Goal: Transaction & Acquisition: Download file/media

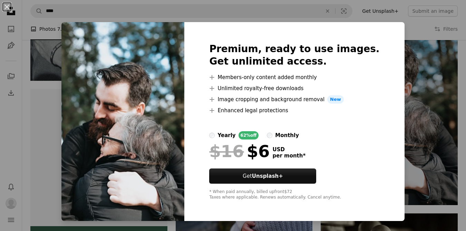
click at [432, 118] on div "An X shape Premium, ready to use images. Get unlimited access. A plus sign Memb…" at bounding box center [233, 115] width 466 height 231
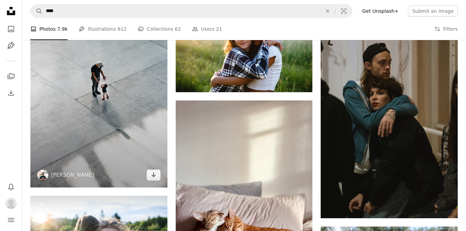
scroll to position [1623, 0]
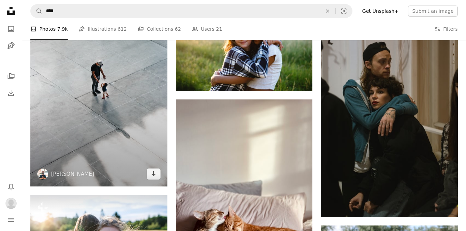
click at [135, 117] on img at bounding box center [98, 81] width 137 height 211
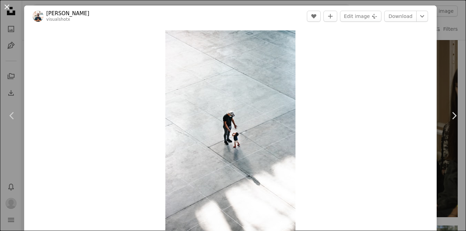
click at [8, 7] on button "An X shape" at bounding box center [7, 7] width 8 height 8
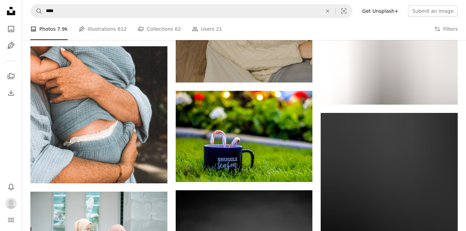
scroll to position [4885, 0]
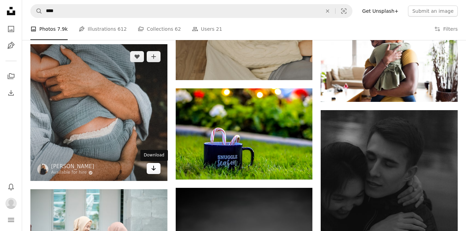
click at [155, 171] on icon "Arrow pointing down" at bounding box center [154, 168] width 6 height 8
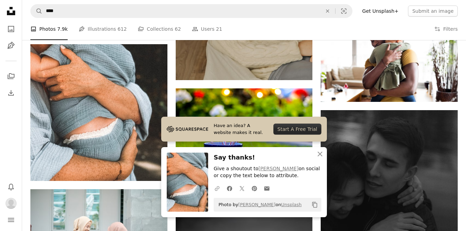
click at [217, 188] on icon "A URL sharing icon (chains)" at bounding box center [217, 189] width 6 height 6
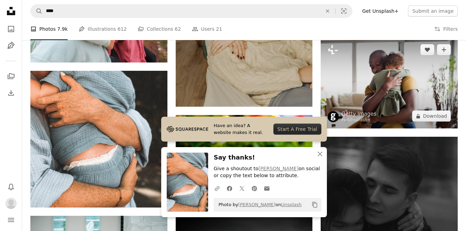
scroll to position [4859, 0]
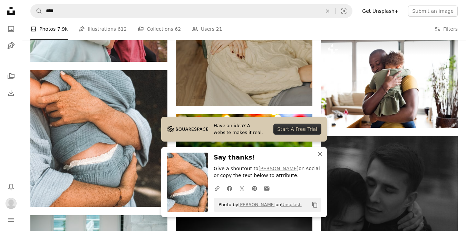
click at [322, 155] on icon "An X shape" at bounding box center [320, 154] width 8 height 8
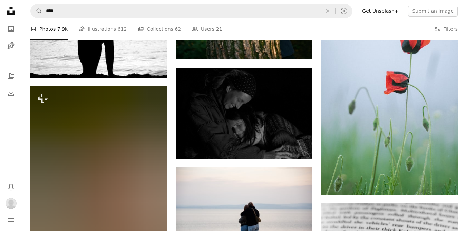
scroll to position [5947, 0]
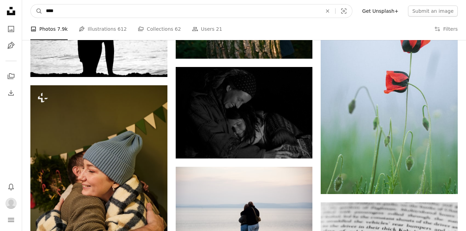
click at [46, 10] on input "****" at bounding box center [181, 10] width 278 height 13
type input "**********"
click button "A magnifying glass" at bounding box center [37, 10] width 12 height 13
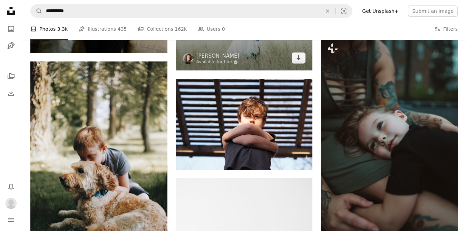
scroll to position [547, 0]
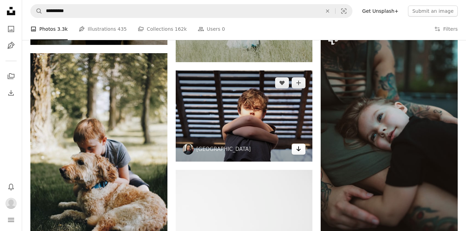
click at [300, 149] on icon "Arrow pointing down" at bounding box center [299, 149] width 6 height 8
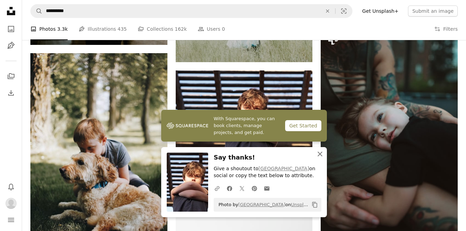
click at [320, 154] on icon "button" at bounding box center [320, 154] width 5 height 5
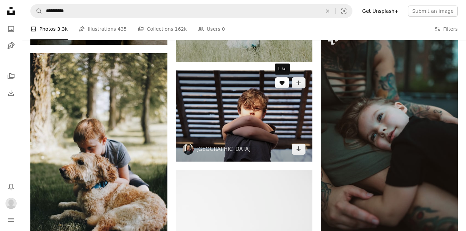
click at [282, 83] on icon "Like" at bounding box center [282, 83] width 5 height 4
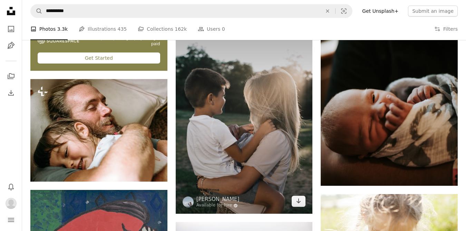
scroll to position [1505, 0]
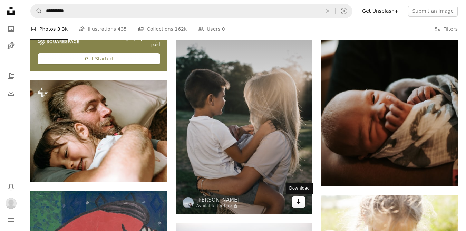
click at [302, 206] on link "Arrow pointing down" at bounding box center [299, 202] width 14 height 11
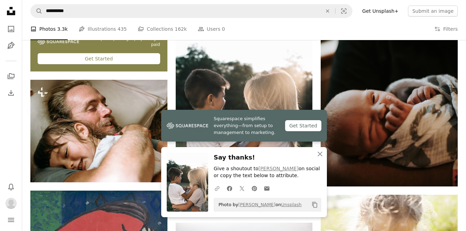
click at [217, 190] on icon "button" at bounding box center [217, 188] width 5 height 5
click at [320, 155] on icon "An X shape" at bounding box center [320, 154] width 8 height 8
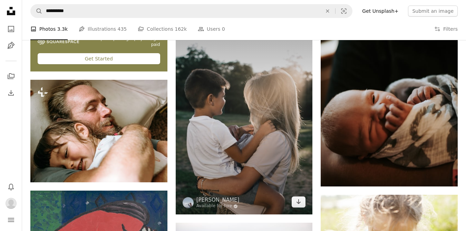
click at [241, 193] on img at bounding box center [244, 111] width 137 height 205
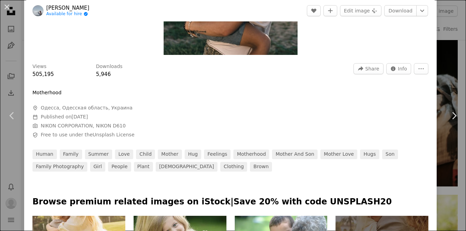
scroll to position [169, 0]
